Goal: Transaction & Acquisition: Obtain resource

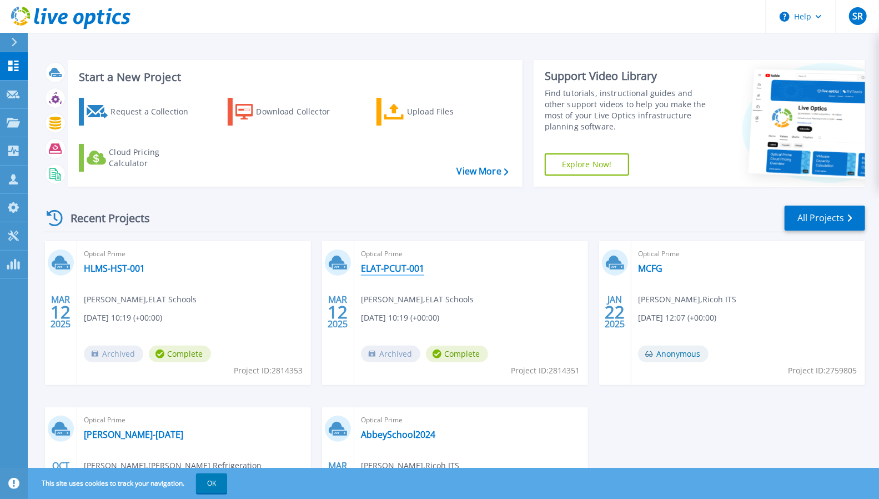
click at [402, 264] on link "ELAT-PCUT-001" at bounding box center [392, 268] width 63 height 11
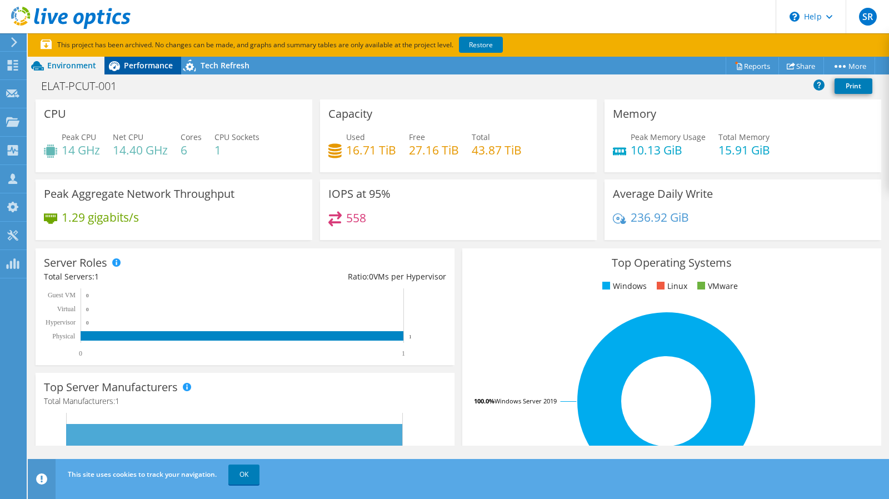
click at [134, 67] on span "Performance" at bounding box center [148, 65] width 49 height 11
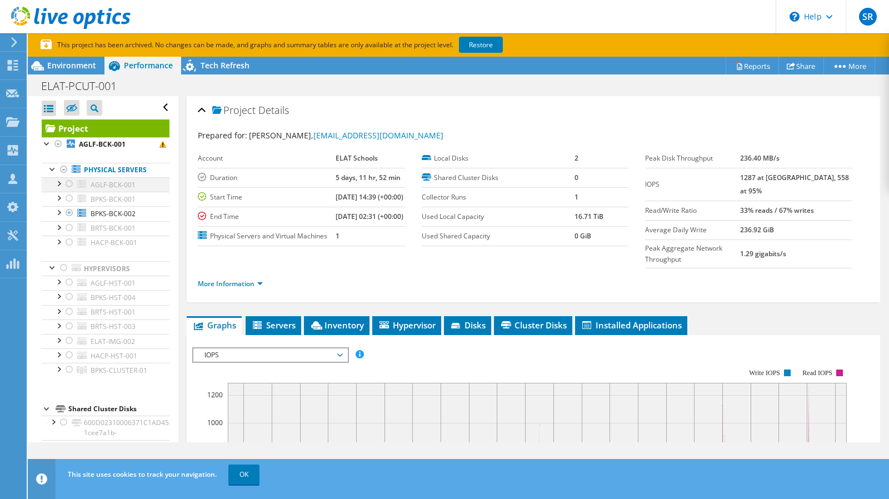
click at [58, 184] on div at bounding box center [58, 182] width 11 height 11
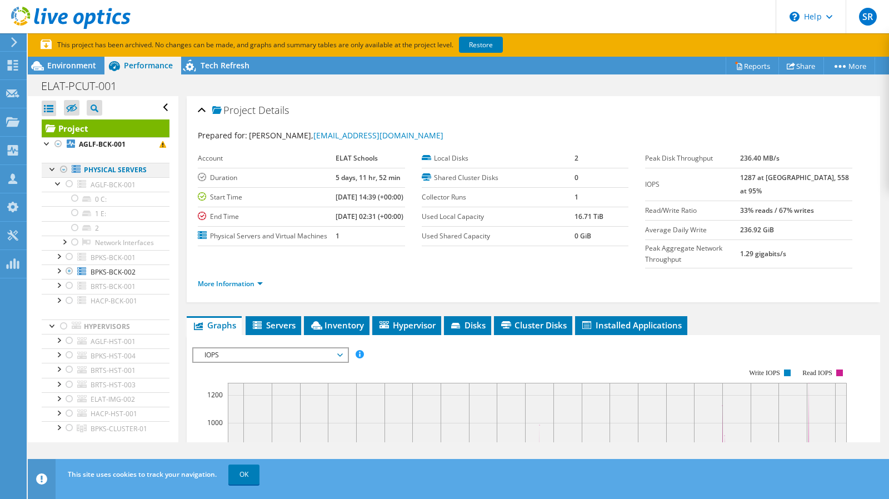
click at [63, 172] on div at bounding box center [63, 169] width 11 height 13
click at [68, 174] on div at bounding box center [63, 169] width 11 height 13
click at [73, 184] on div at bounding box center [69, 183] width 11 height 13
click at [67, 182] on div at bounding box center [69, 183] width 11 height 13
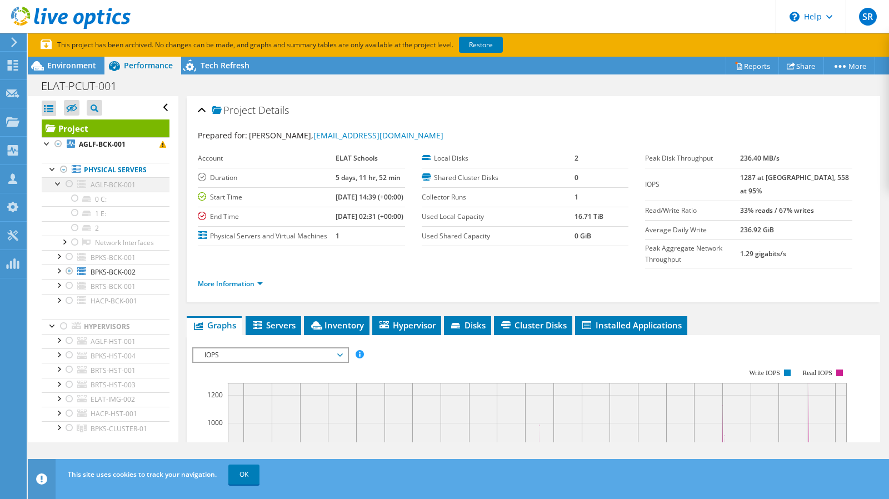
click at [67, 182] on div at bounding box center [69, 183] width 11 height 13
click at [63, 174] on div at bounding box center [63, 169] width 11 height 13
click at [64, 183] on div at bounding box center [69, 183] width 11 height 13
click at [58, 163] on div at bounding box center [63, 169] width 11 height 13
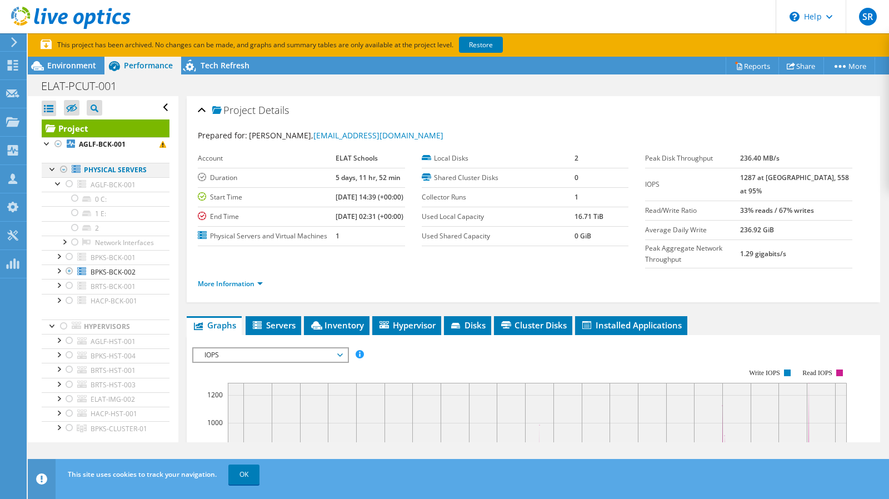
click at [62, 168] on div at bounding box center [63, 169] width 11 height 13
click at [36, 9] on use at bounding box center [70, 18] width 119 height 22
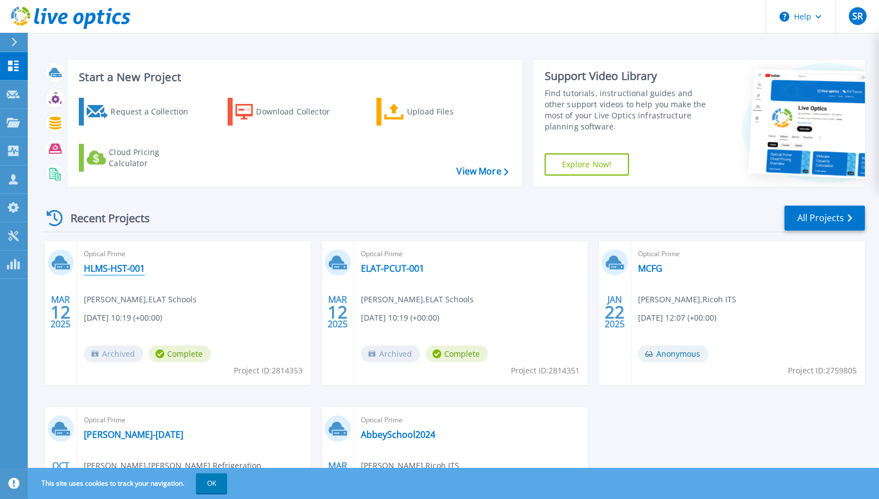
click at [108, 267] on link "HLMS-HST-001" at bounding box center [114, 268] width 61 height 11
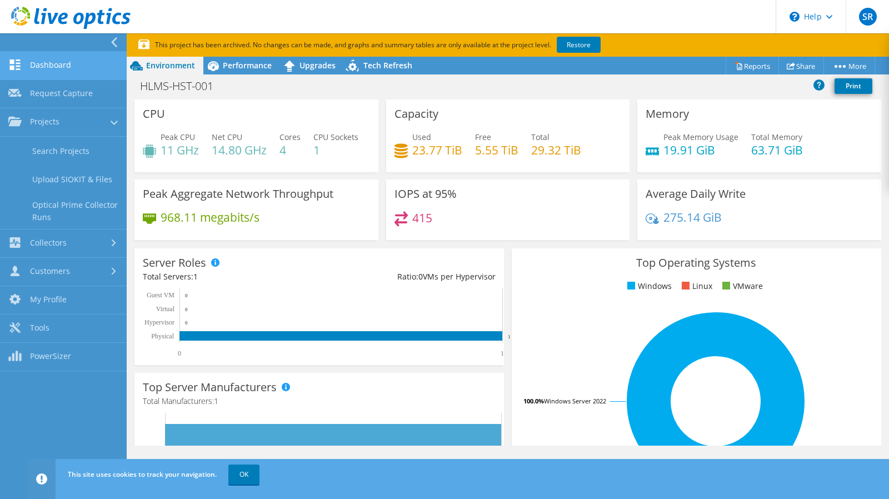
click at [82, 62] on link "Dashboard" at bounding box center [63, 66] width 127 height 28
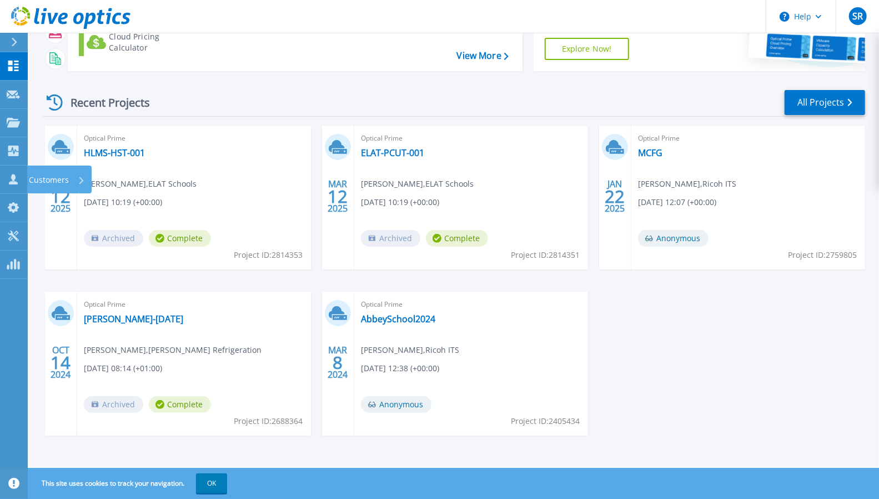
scroll to position [117, 0]
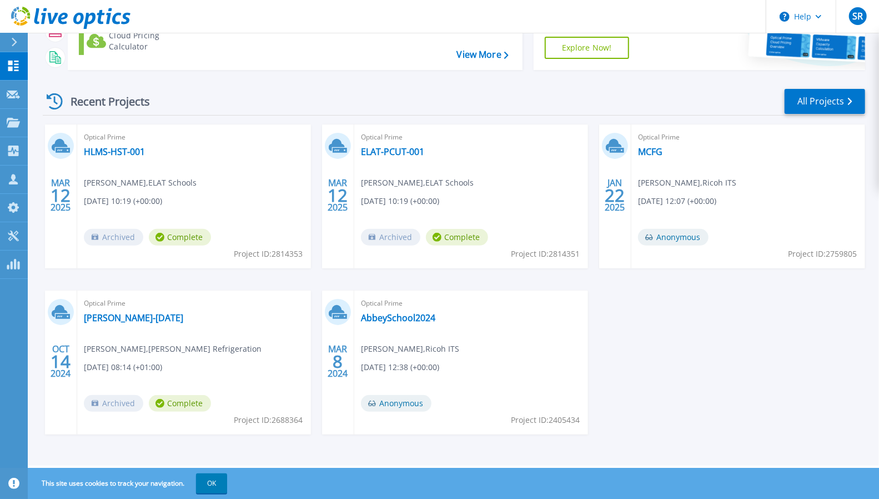
click at [106, 326] on div "Optical Prime Foster-Oct24 Neal Denham , Foster Refrigeration 10/14/2024, 08:14…" at bounding box center [194, 362] width 234 height 144
click at [104, 319] on link "[PERSON_NAME]-[DATE]" at bounding box center [133, 317] width 99 height 11
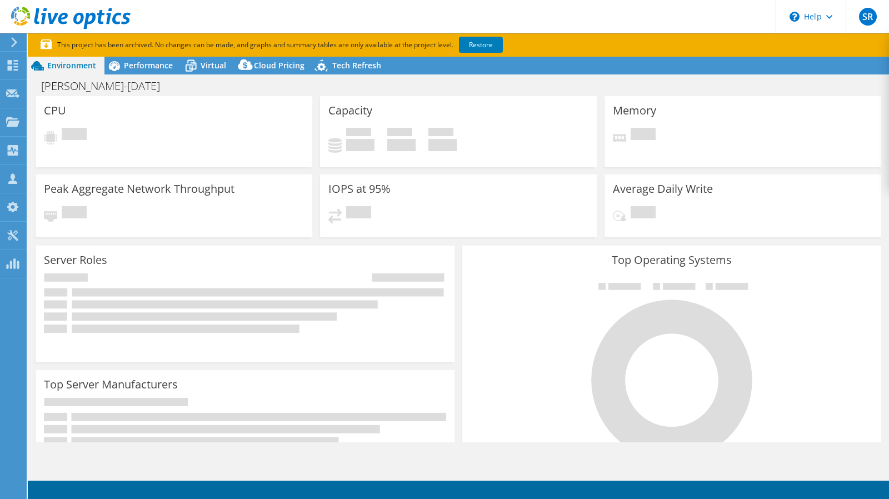
select select "EULondon"
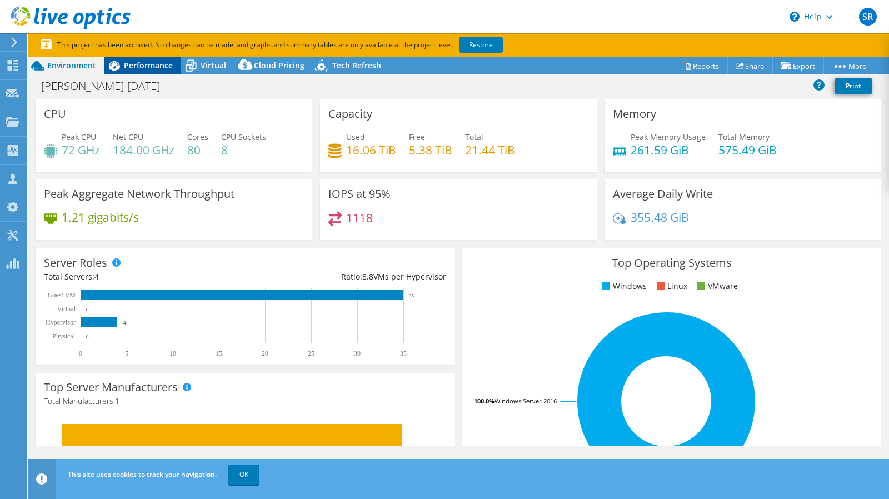
click at [141, 69] on span "Performance" at bounding box center [148, 65] width 49 height 11
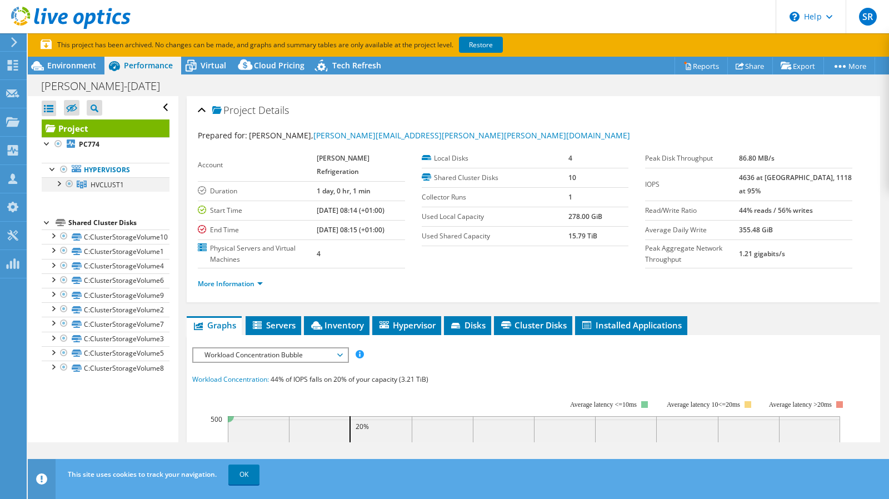
click at [59, 180] on div at bounding box center [58, 182] width 11 height 11
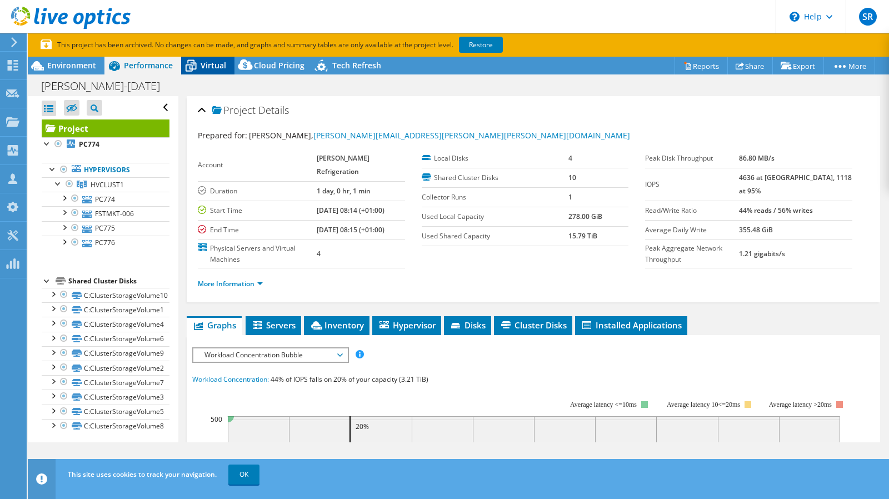
click at [191, 66] on icon at bounding box center [191, 66] width 11 height 9
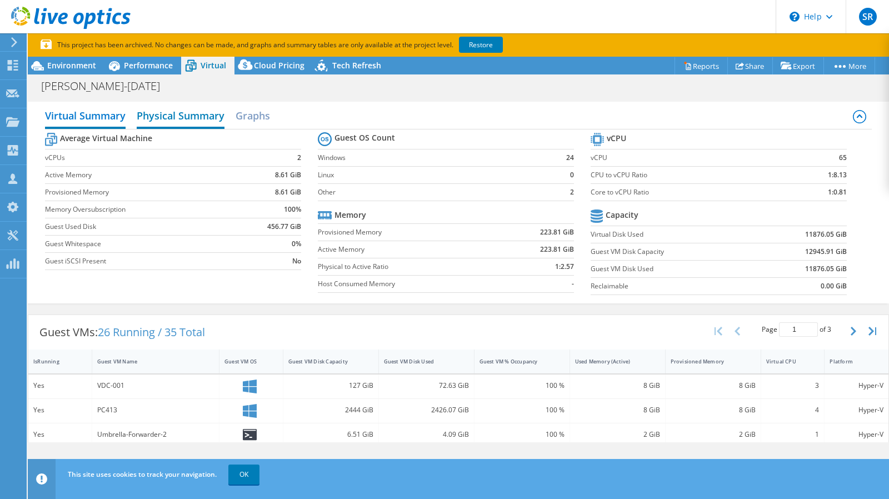
click at [167, 122] on h2 "Physical Summary" at bounding box center [181, 116] width 88 height 24
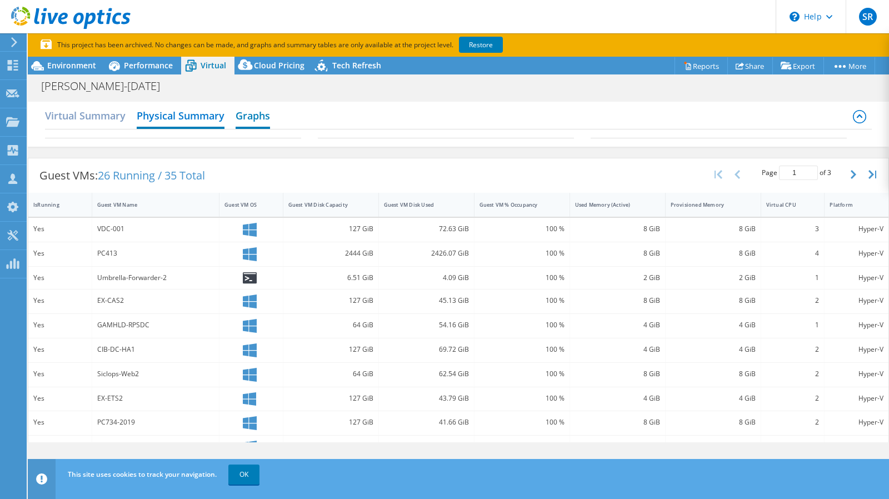
click at [260, 116] on h2 "Graphs" at bounding box center [252, 116] width 34 height 24
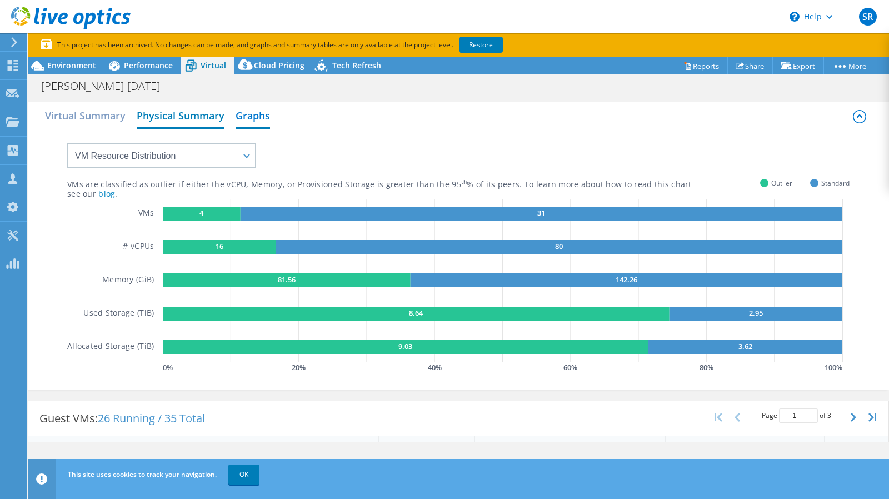
click at [202, 116] on h2 "Physical Summary" at bounding box center [181, 116] width 88 height 24
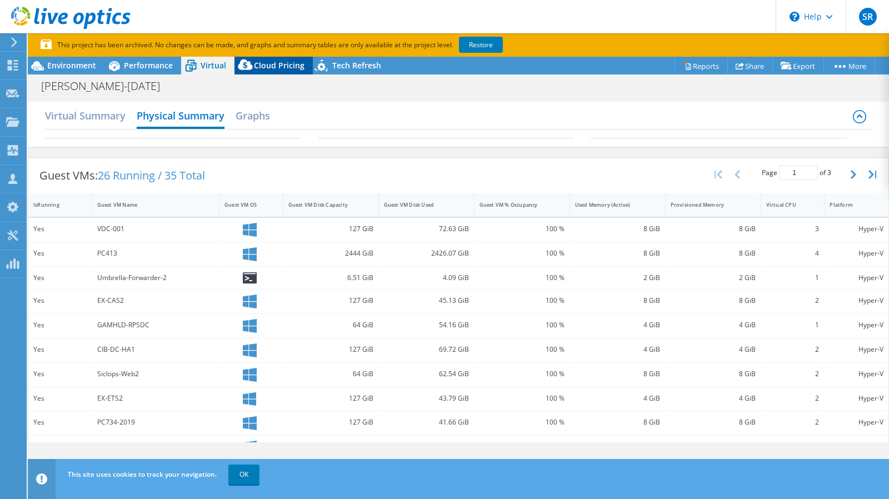
click at [269, 61] on span "Cloud Pricing" at bounding box center [279, 65] width 51 height 11
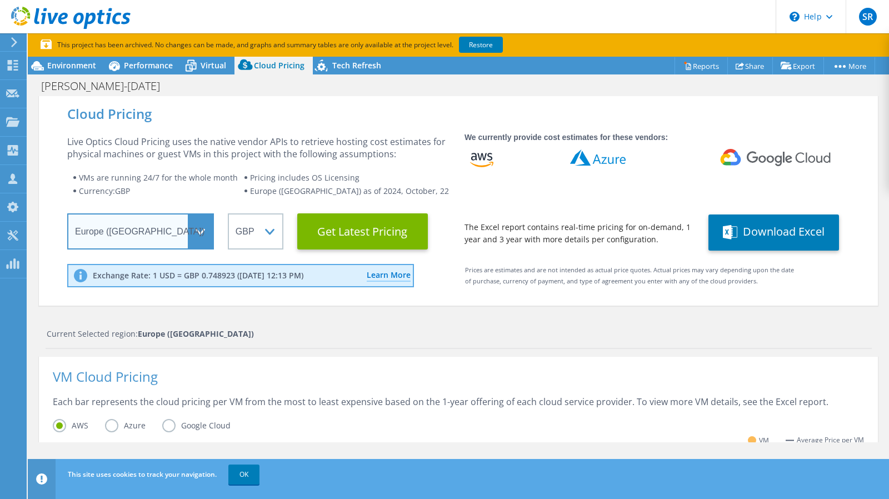
click at [200, 246] on select "Select a Region [GEOGRAPHIC_DATA] ([GEOGRAPHIC_DATA]) [GEOGRAPHIC_DATA] ([GEOGR…" at bounding box center [140, 231] width 147 height 36
click at [67, 213] on select "Select a Region [GEOGRAPHIC_DATA] ([GEOGRAPHIC_DATA]) [GEOGRAPHIC_DATA] ([GEOGR…" at bounding box center [140, 231] width 147 height 36
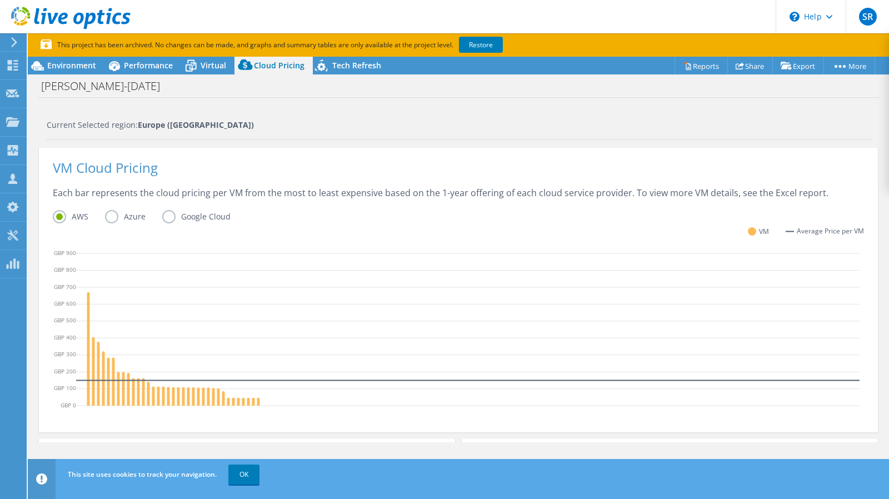
scroll to position [210, 0]
click at [119, 216] on label "Azure" at bounding box center [133, 215] width 57 height 13
click at [0, 0] on input "Azure" at bounding box center [0, 0] width 0 height 0
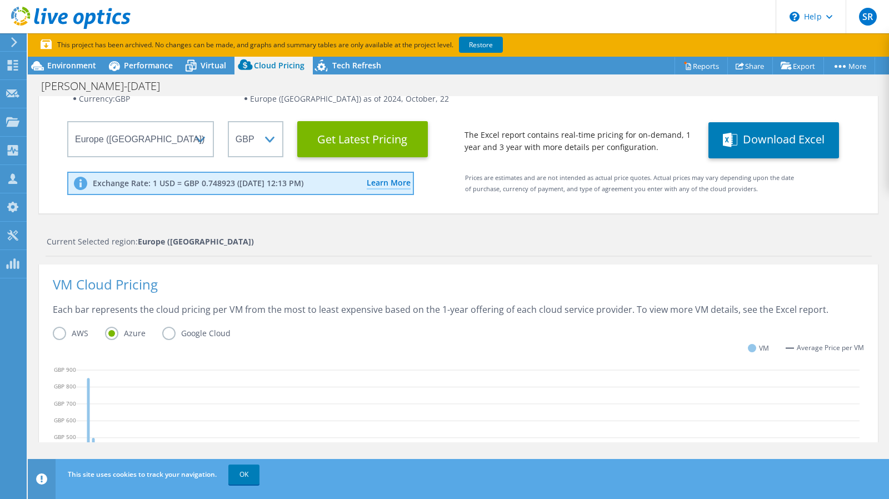
scroll to position [0, 0]
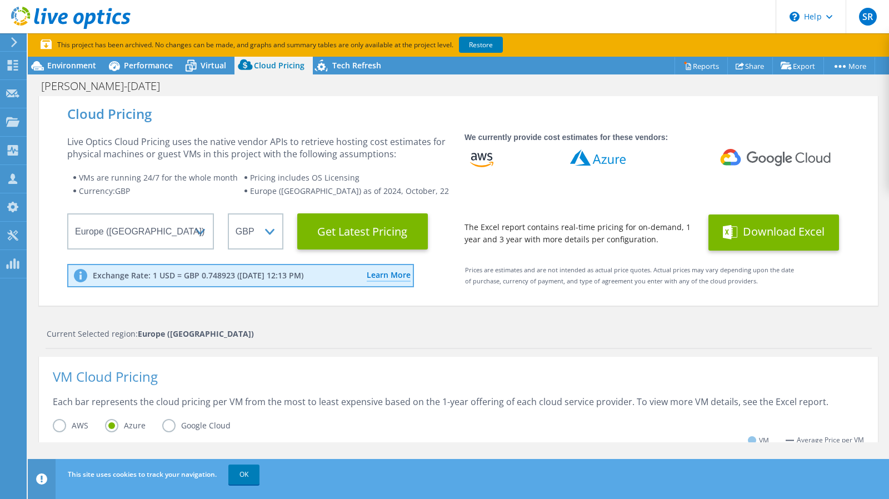
click at [762, 225] on button "Download Excel" at bounding box center [773, 232] width 131 height 36
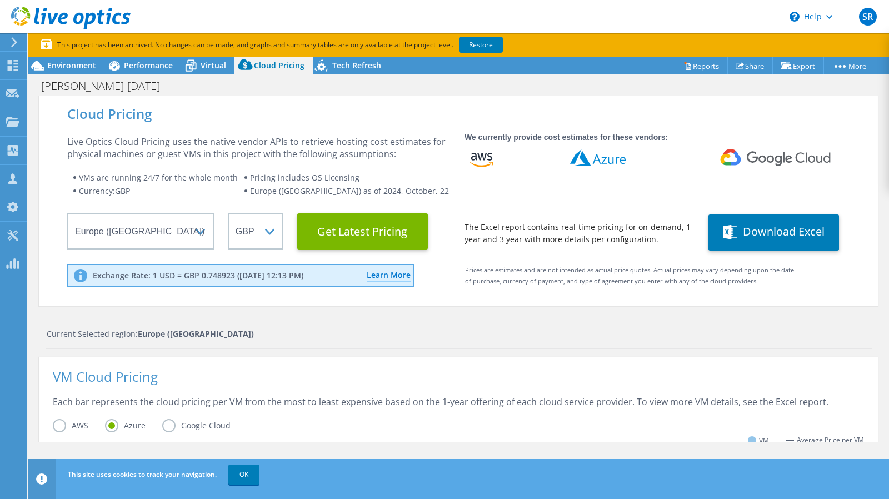
click at [752, 181] on div "We currently provide cost estimates for these vendors: The Excel report contain…" at bounding box center [655, 190] width 383 height 119
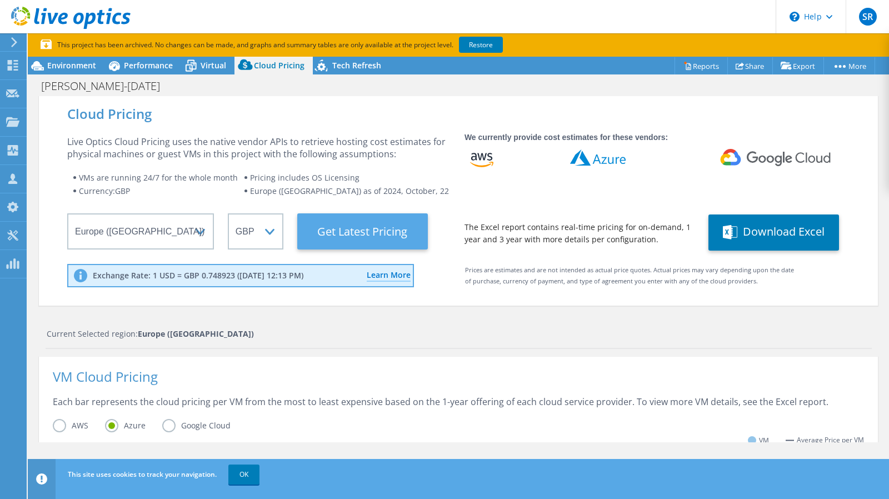
click at [354, 239] on Latest "Get Latest Pricing" at bounding box center [362, 231] width 131 height 36
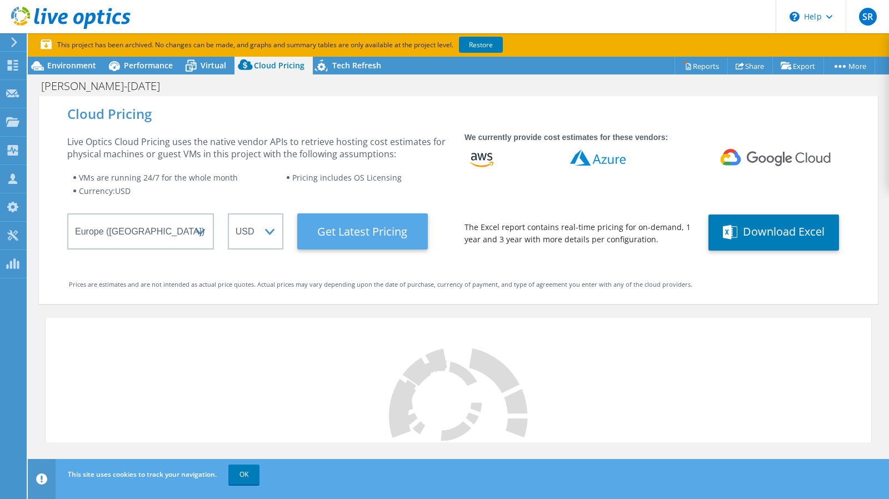
select select "GBP"
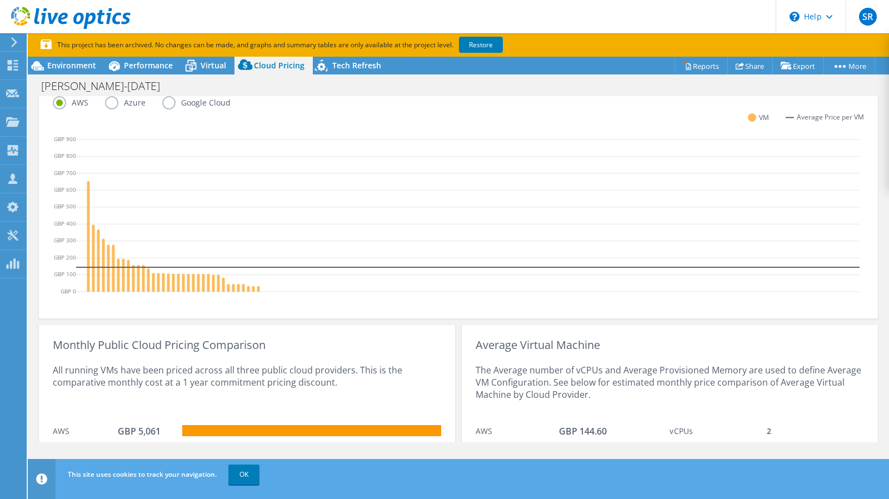
scroll to position [358, 0]
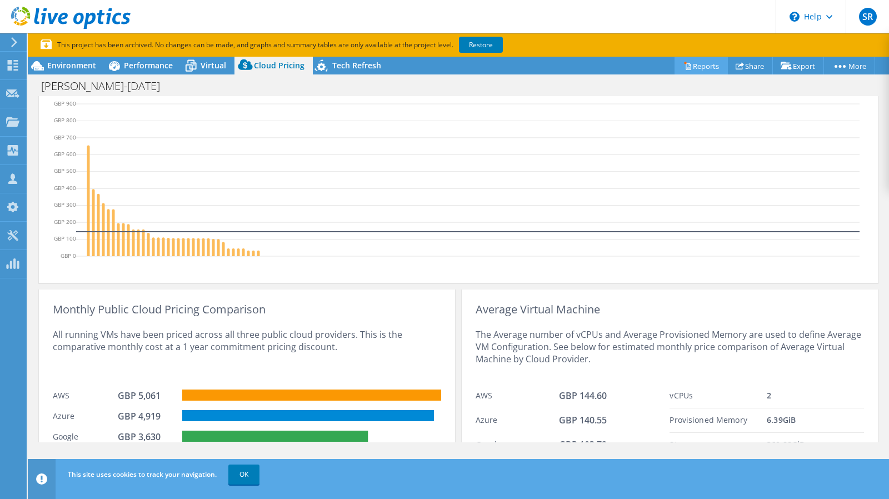
click at [696, 66] on link "Reports" at bounding box center [700, 65] width 53 height 17
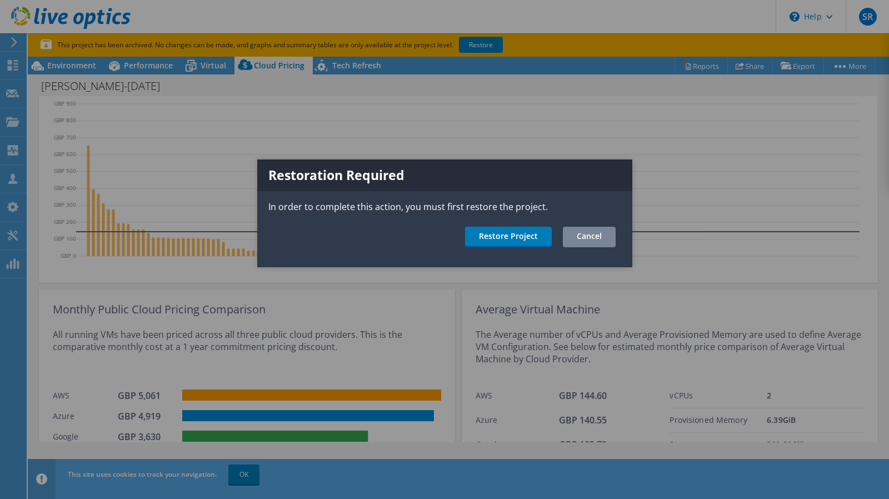
click at [593, 240] on link "Cancel" at bounding box center [589, 237] width 53 height 21
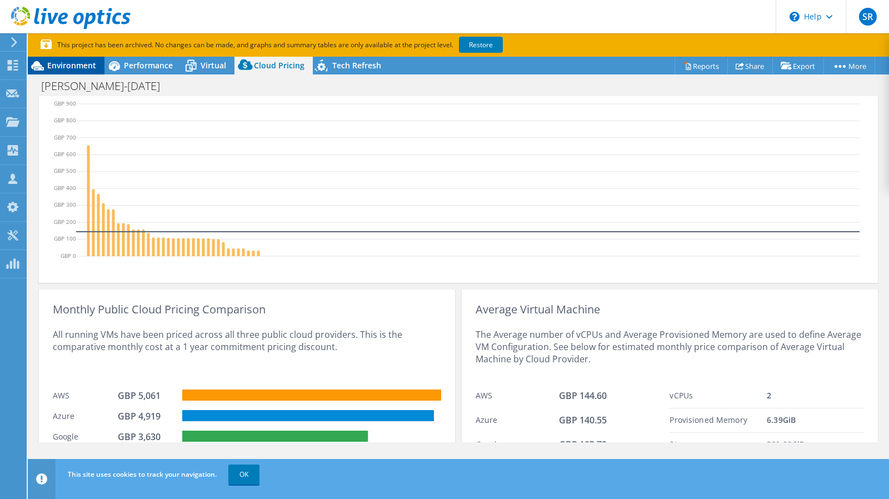
click at [72, 62] on span "Environment" at bounding box center [71, 65] width 49 height 11
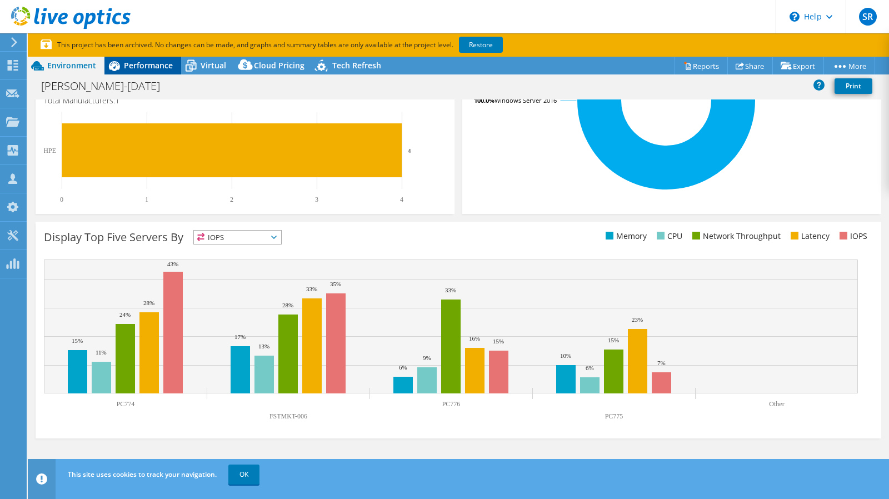
click at [148, 68] on span "Performance" at bounding box center [148, 65] width 49 height 11
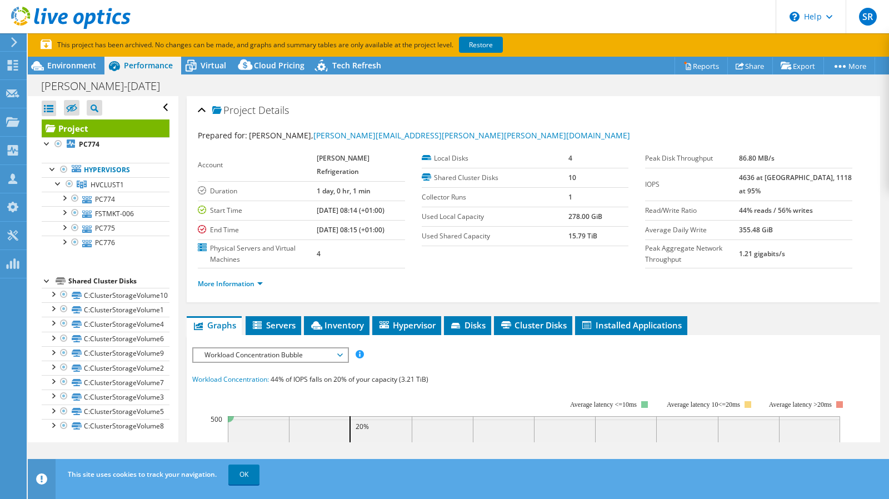
scroll to position [0, 0]
